Goal: Task Accomplishment & Management: Manage account settings

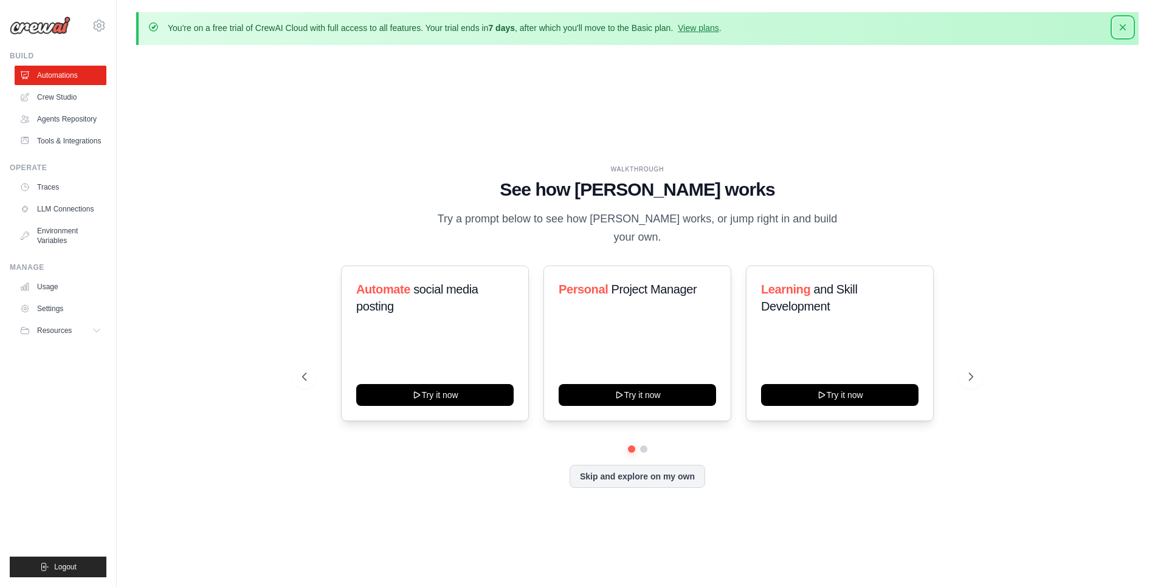
click at [1123, 27] on icon "button" at bounding box center [1122, 27] width 6 height 6
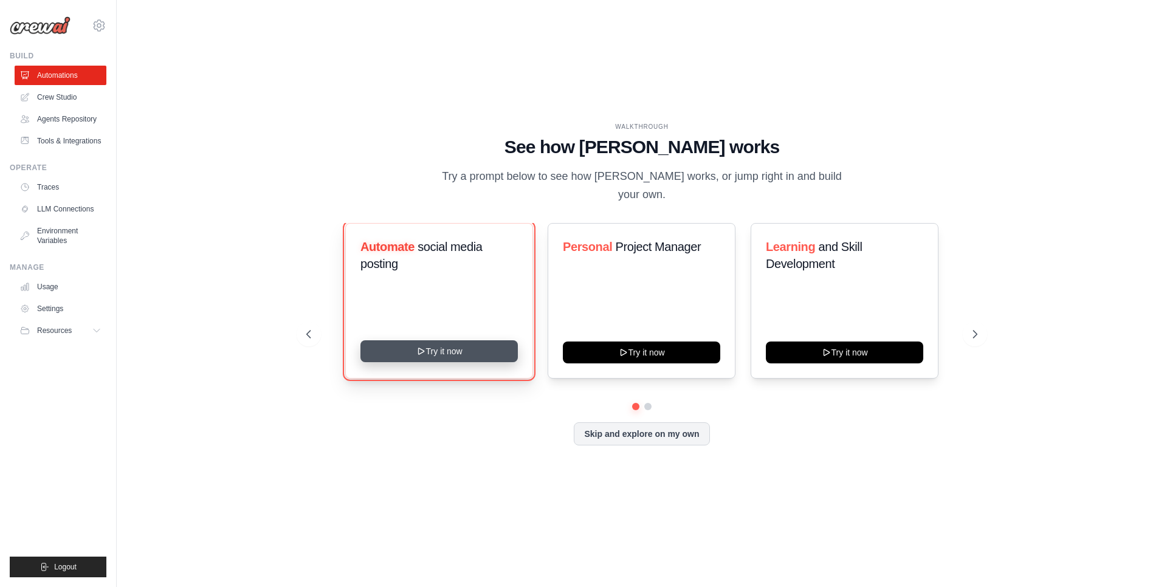
click at [437, 340] on button "Try it now" at bounding box center [438, 351] width 157 height 22
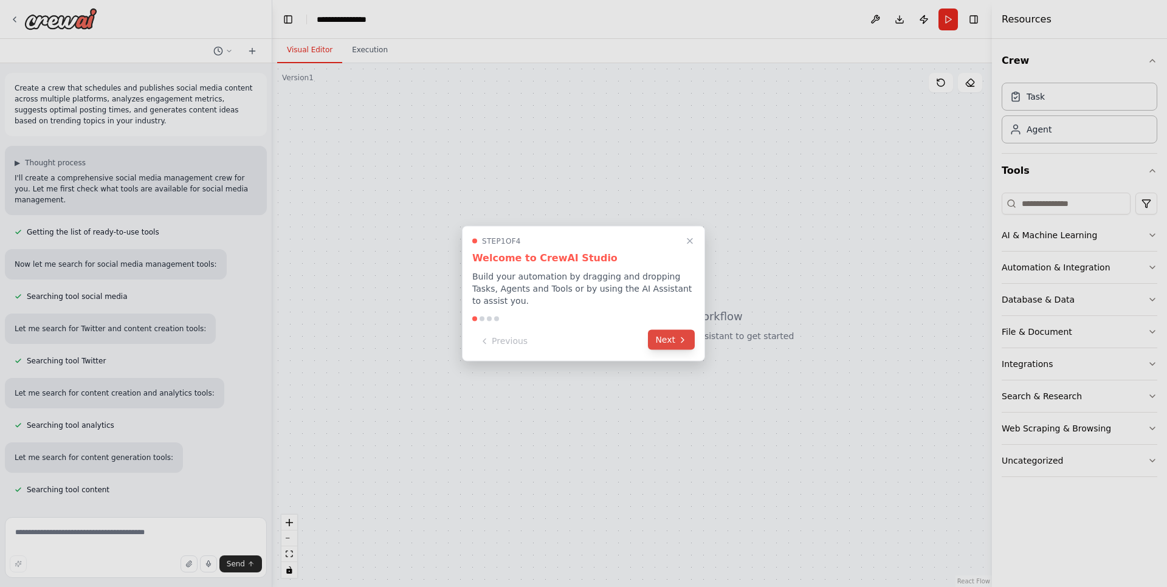
click at [671, 331] on button "Next" at bounding box center [671, 340] width 47 height 20
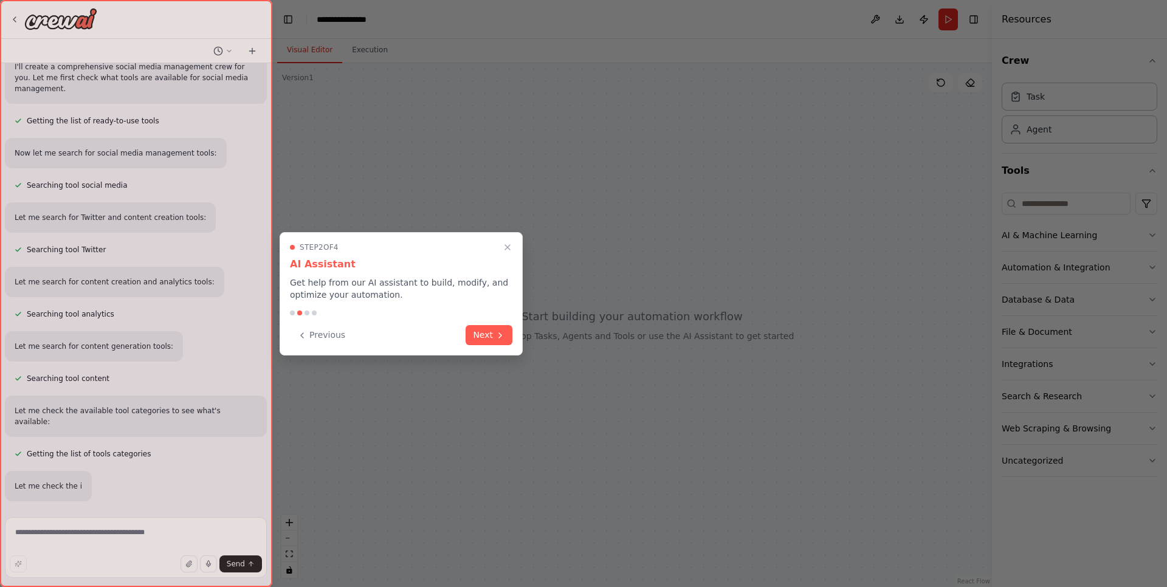
scroll to position [112, 0]
click at [495, 328] on button "Next" at bounding box center [488, 334] width 47 height 20
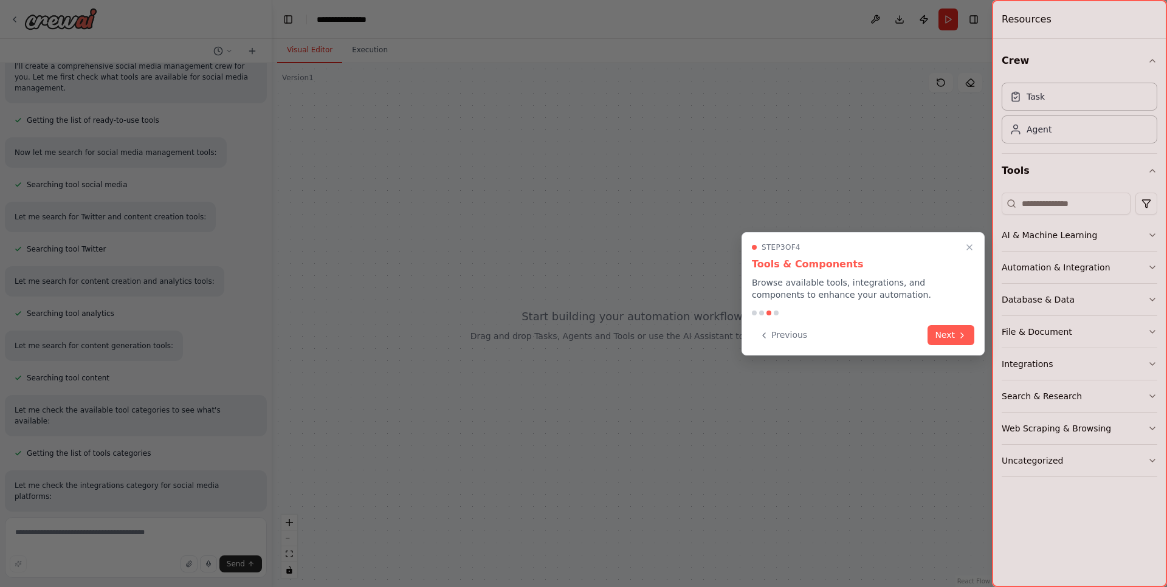
scroll to position [0, 0]
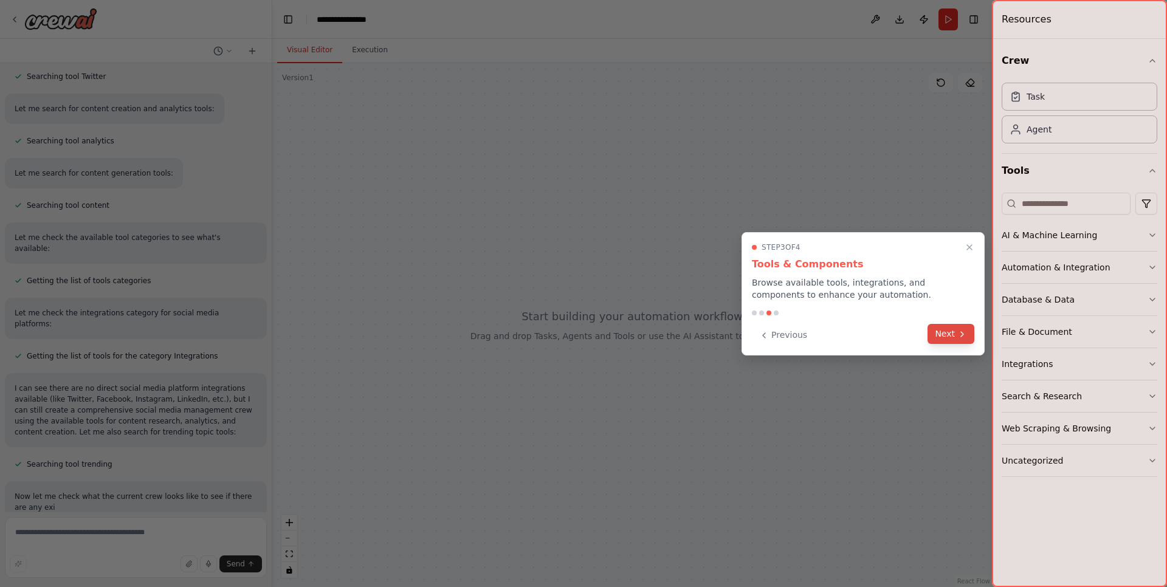
click at [952, 334] on button "Next" at bounding box center [950, 334] width 47 height 20
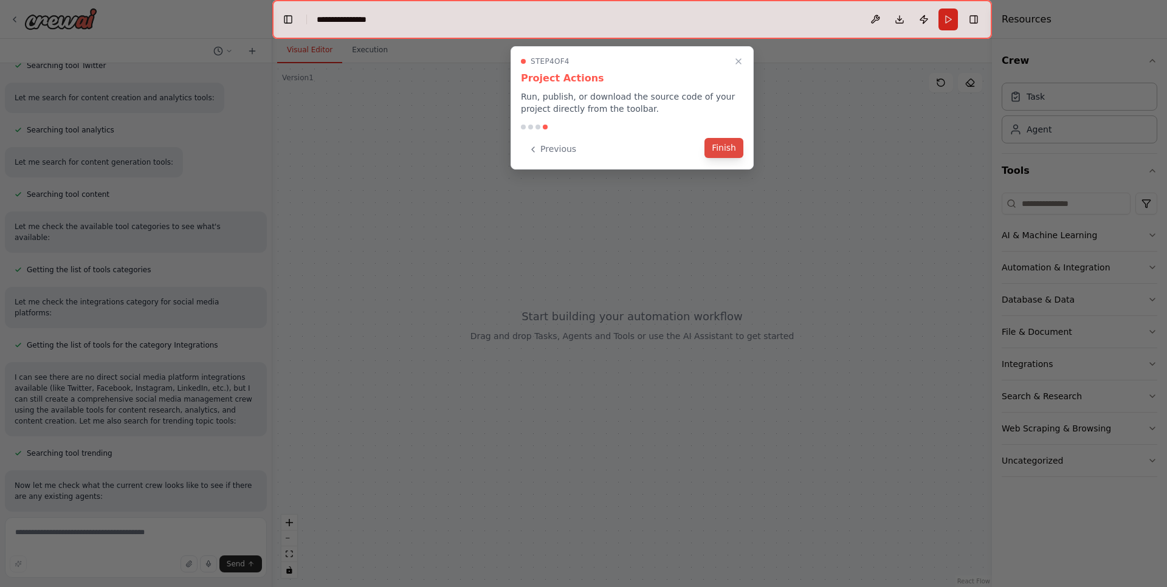
click at [725, 146] on button "Finish" at bounding box center [723, 148] width 39 height 20
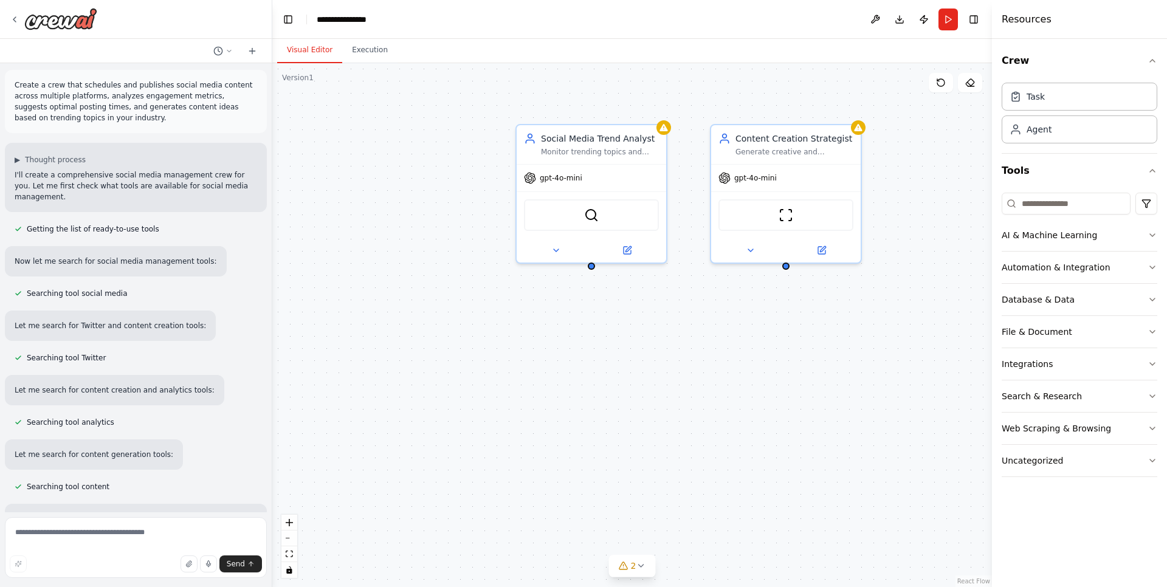
scroll to position [0, 0]
click at [371, 50] on button "Execution" at bounding box center [369, 51] width 55 height 26
click at [297, 45] on button "Visual Editor" at bounding box center [309, 51] width 65 height 26
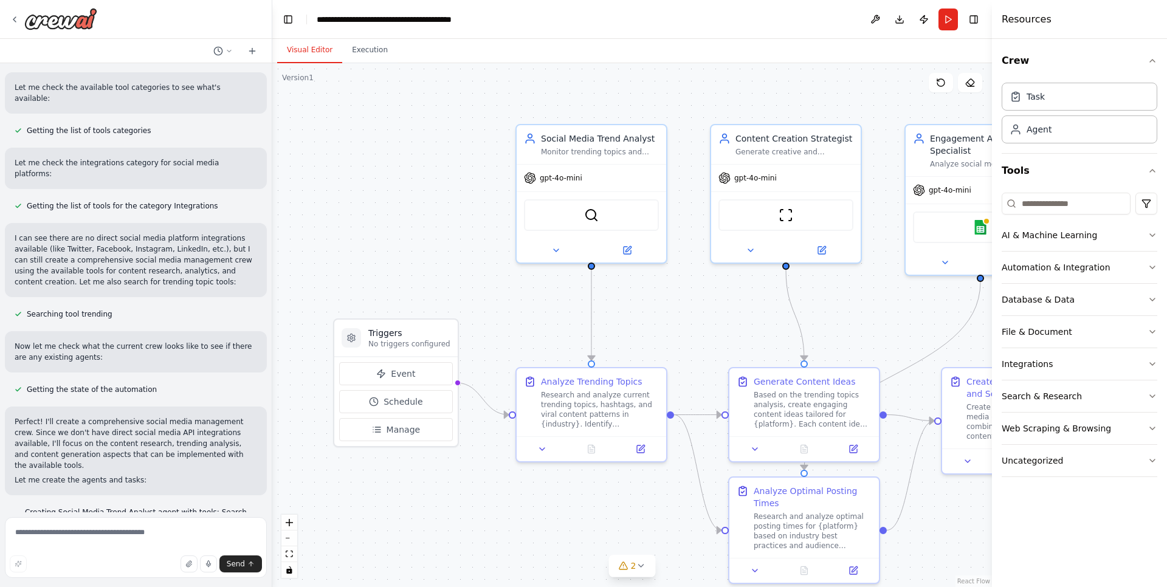
scroll to position [438, 0]
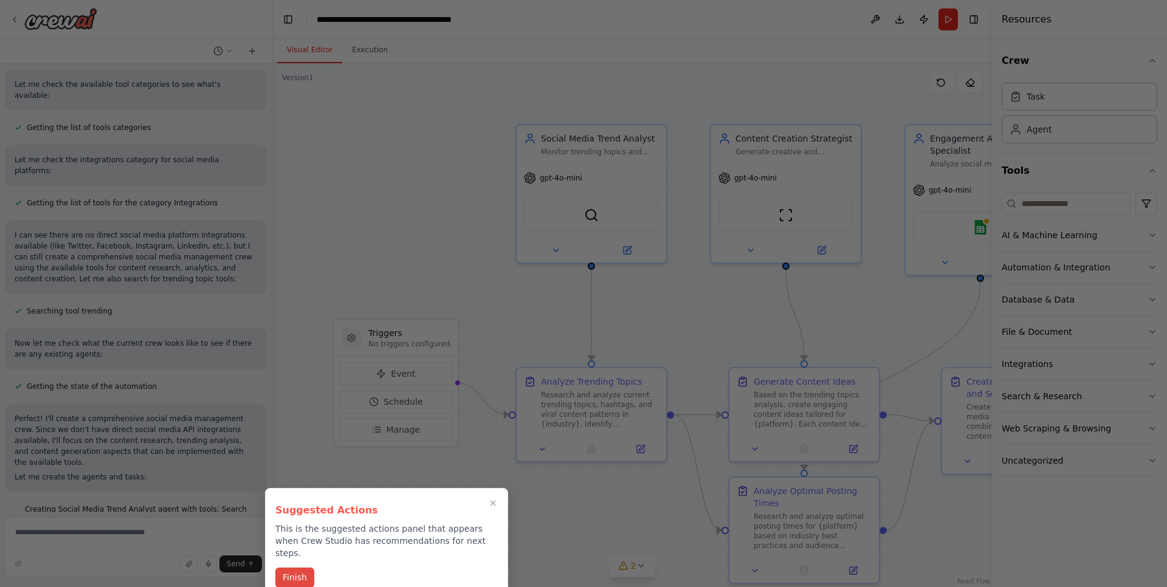
click at [296, 570] on button "Finish" at bounding box center [294, 578] width 39 height 20
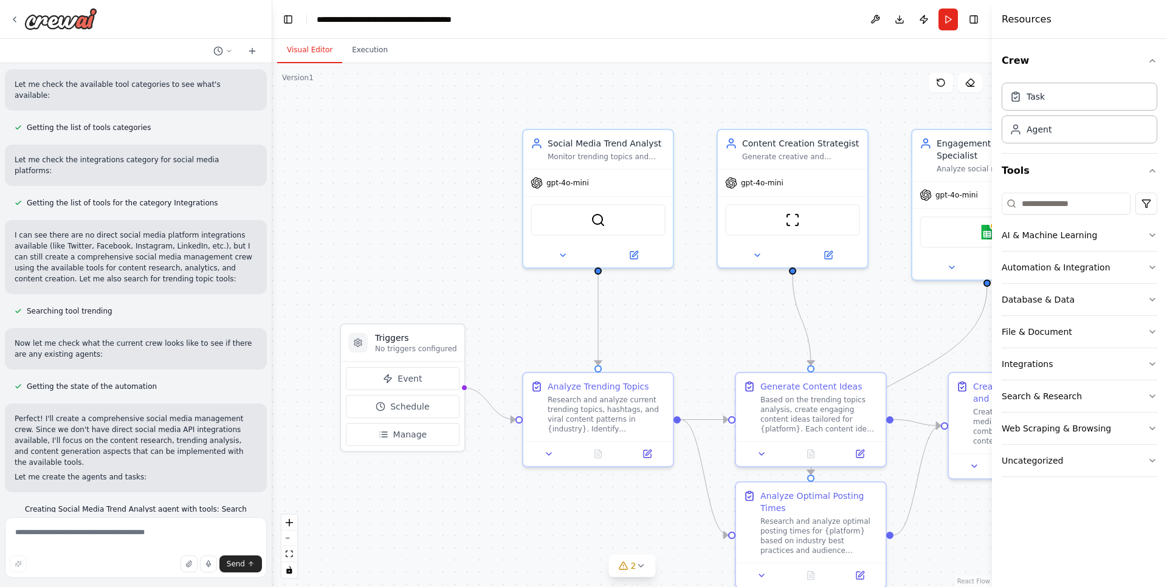
drag, startPoint x: 746, startPoint y: 335, endPoint x: 753, endPoint y: 340, distance: 8.3
click at [753, 340] on div ".deletable-edge-delete-btn { width: 20px; height: 20px; border: 0px solid #ffff…" at bounding box center [631, 325] width 719 height 524
click at [826, 88] on div ".deletable-edge-delete-btn { width: 20px; height: 20px; border: 0px solid #ffff…" at bounding box center [631, 325] width 719 height 524
click at [814, 218] on div "ScrapeWebsiteTool" at bounding box center [792, 218] width 135 height 32
click at [820, 424] on div "Based on the trending topics analysis, create engaging content ideas tailored f…" at bounding box center [819, 412] width 118 height 39
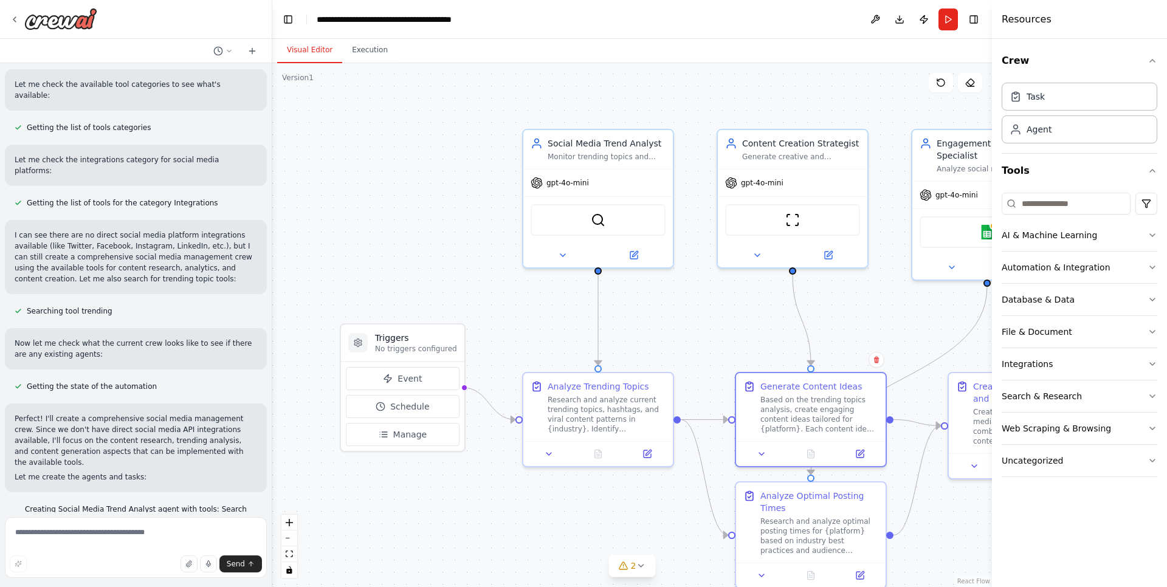
click at [714, 327] on div ".deletable-edge-delete-btn { width: 20px; height: 20px; border: 0px solid #ffff…" at bounding box center [631, 325] width 719 height 524
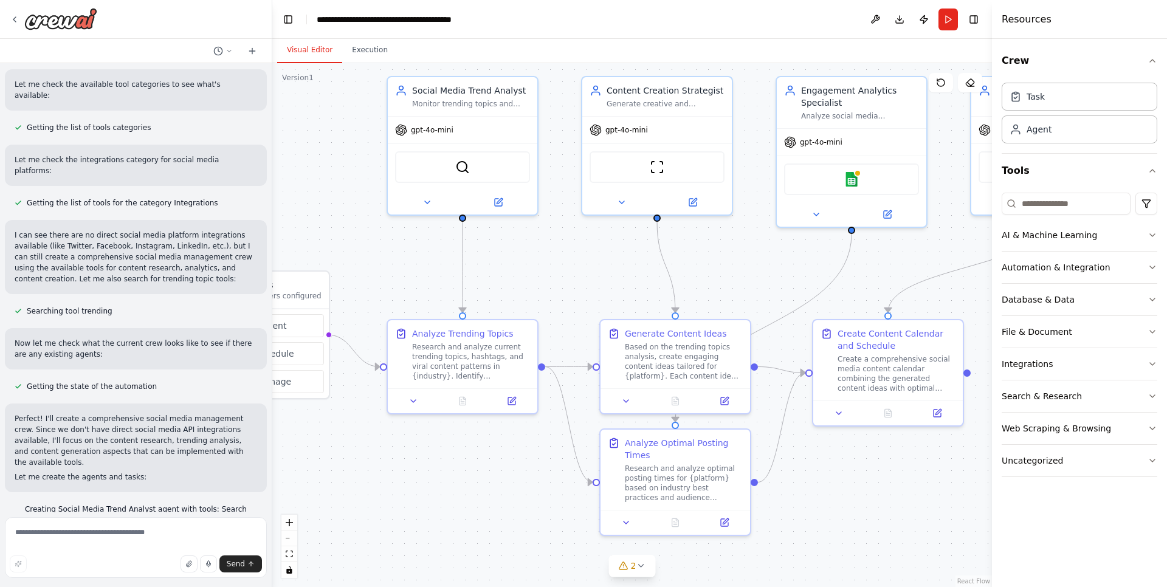
drag, startPoint x: 714, startPoint y: 327, endPoint x: 579, endPoint y: 274, distance: 145.5
click at [579, 274] on div ".deletable-edge-delete-btn { width: 20px; height: 20px; border: 0px solid #ffff…" at bounding box center [631, 325] width 719 height 524
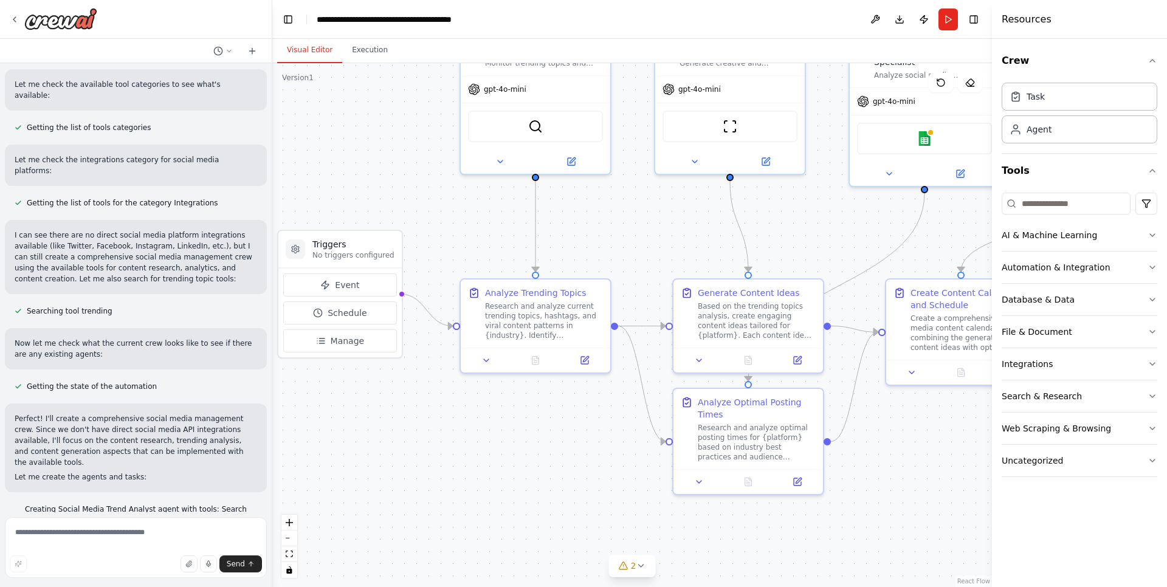
drag, startPoint x: 420, startPoint y: 272, endPoint x: 493, endPoint y: 232, distance: 83.5
click at [493, 232] on div ".deletable-edge-delete-btn { width: 20px; height: 20px; border: 0px solid #ffff…" at bounding box center [631, 325] width 719 height 524
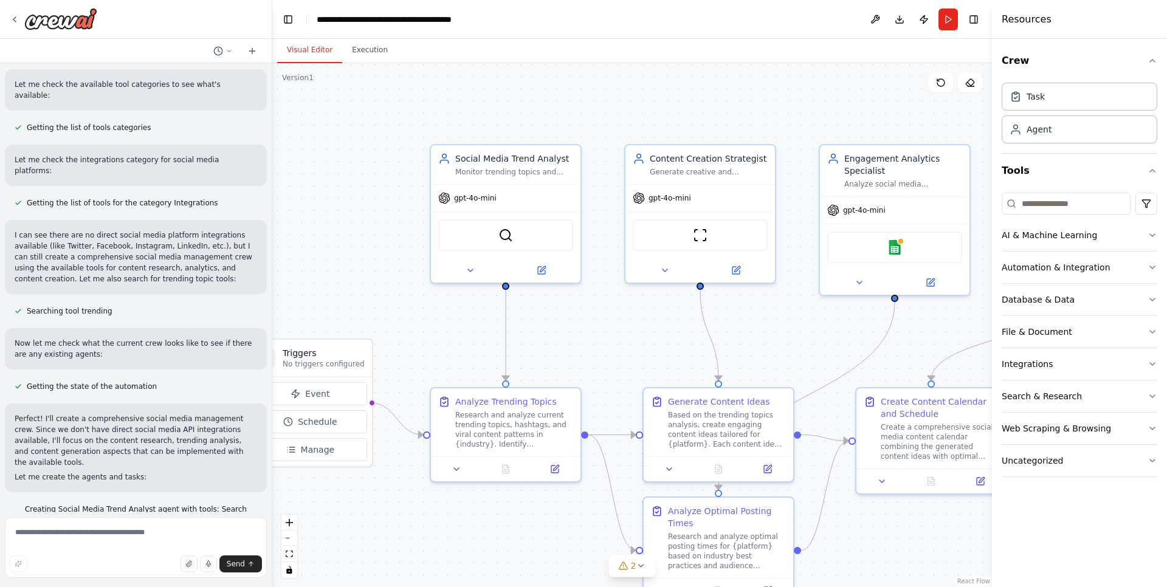
drag, startPoint x: 616, startPoint y: 255, endPoint x: 586, endPoint y: 363, distance: 112.8
click at [586, 363] on div ".deletable-edge-delete-btn { width: 20px; height: 20px; border: 0px solid #ffff…" at bounding box center [631, 325] width 719 height 524
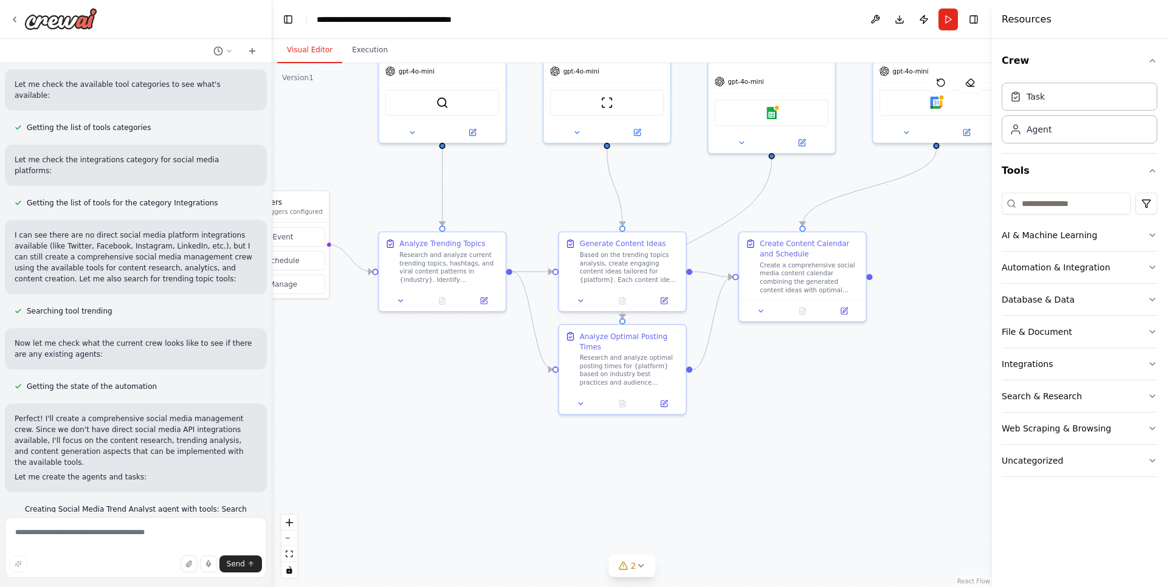
drag, startPoint x: 688, startPoint y: 357, endPoint x: 600, endPoint y: 199, distance: 180.4
click at [600, 200] on div ".deletable-edge-delete-btn { width: 20px; height: 20px; border: 0px solid #ffff…" at bounding box center [631, 325] width 719 height 524
click at [639, 569] on icon at bounding box center [641, 566] width 10 height 10
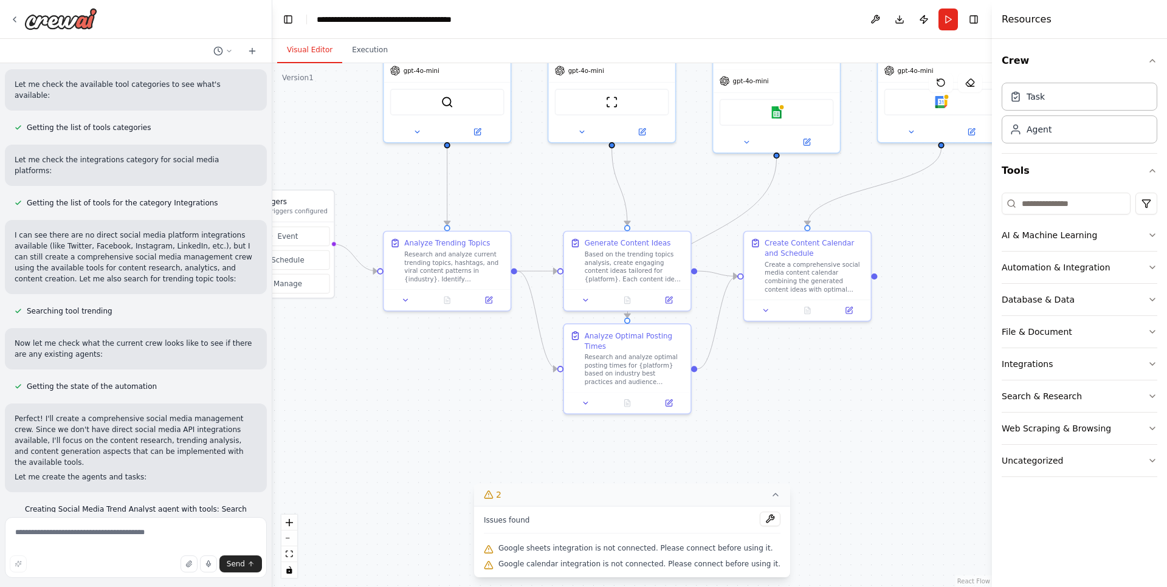
click at [486, 418] on div ".deletable-edge-delete-btn { width: 20px; height: 20px; border: 0px solid #ffff…" at bounding box center [631, 325] width 719 height 524
click at [287, 20] on button "Toggle Left Sidebar" at bounding box center [288, 19] width 17 height 17
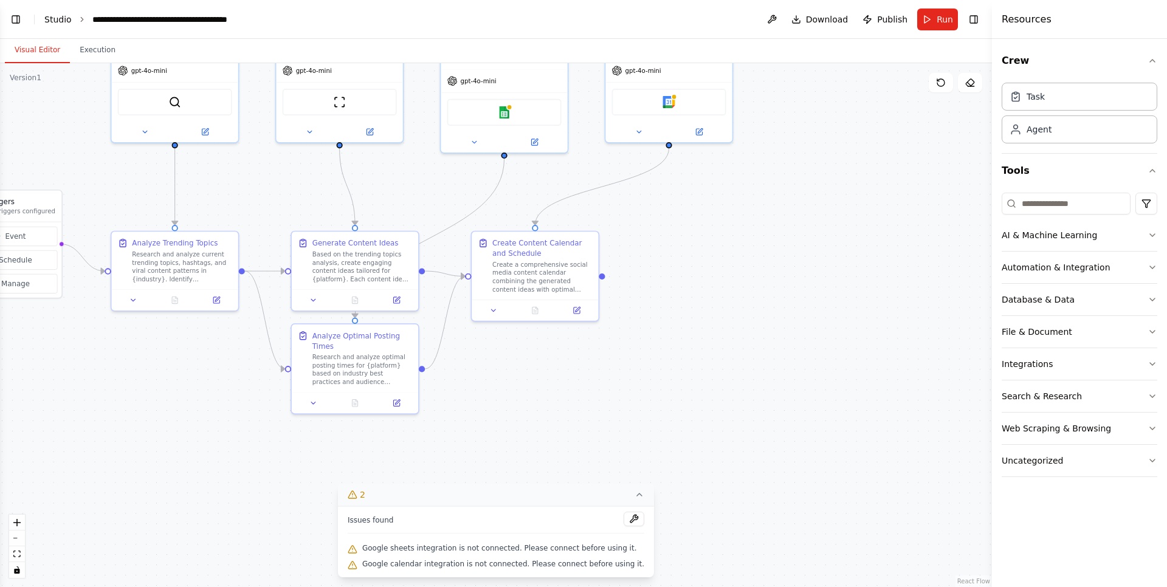
click at [58, 15] on link "Studio" at bounding box center [57, 20] width 27 height 10
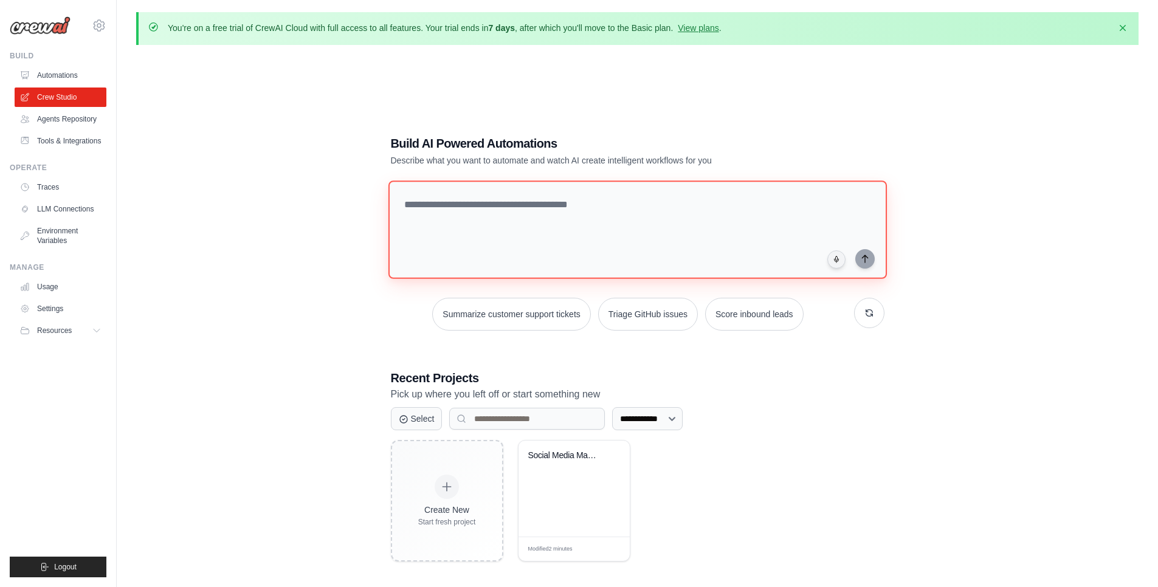
click at [590, 199] on textarea at bounding box center [637, 229] width 498 height 98
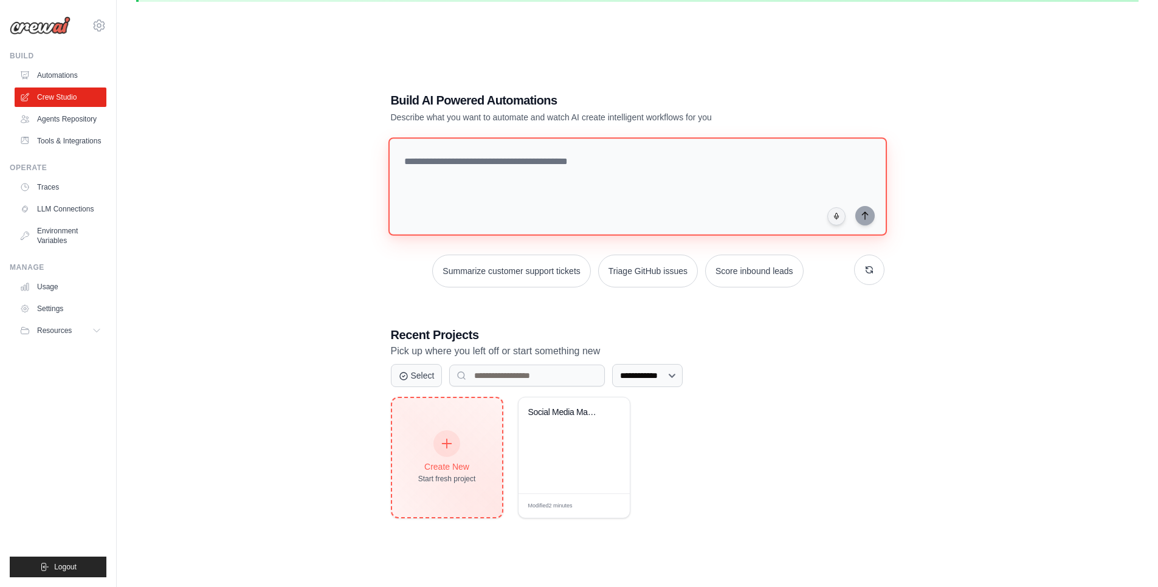
scroll to position [67, 0]
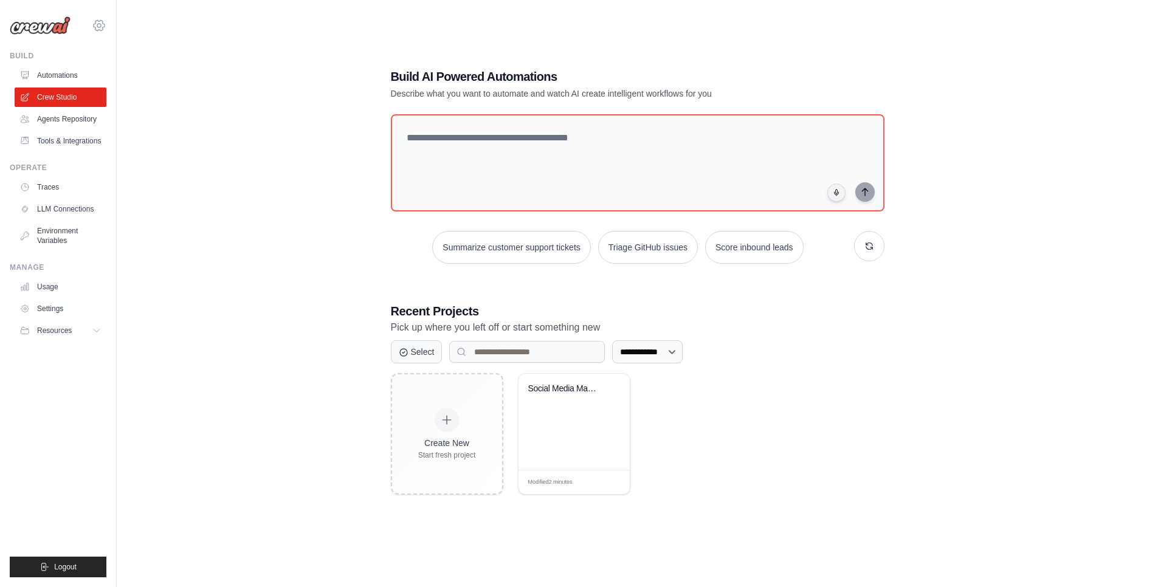
click at [97, 21] on icon at bounding box center [99, 25] width 15 height 15
click at [135, 78] on span "Settings" at bounding box center [152, 75] width 96 height 12
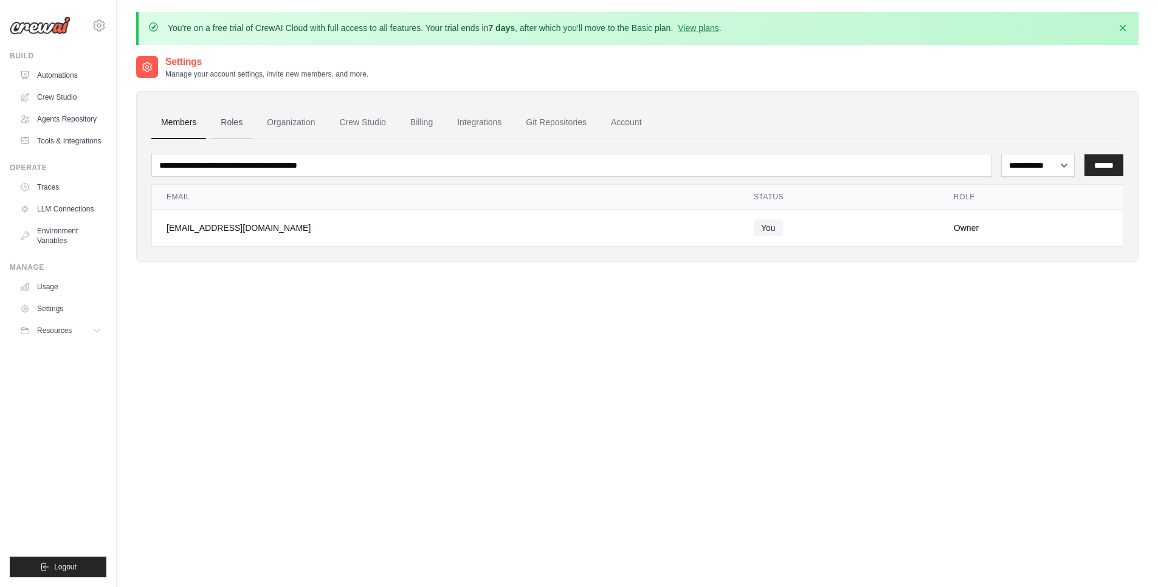
click at [229, 123] on link "Roles" at bounding box center [231, 122] width 41 height 33
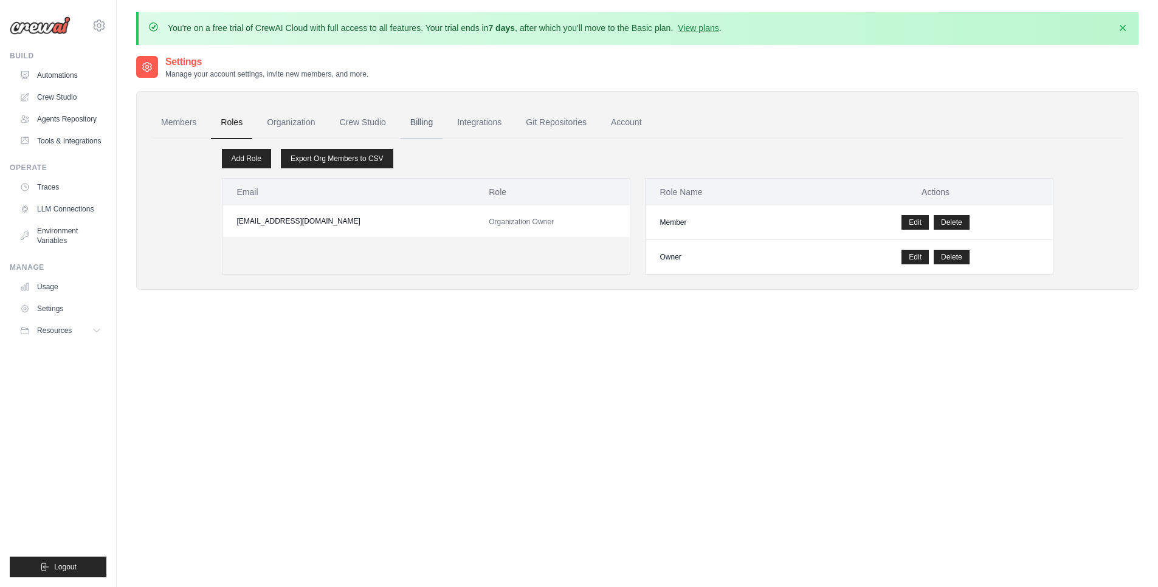
click at [420, 118] on link "Billing" at bounding box center [421, 122] width 42 height 33
